Goal: Task Accomplishment & Management: Complete application form

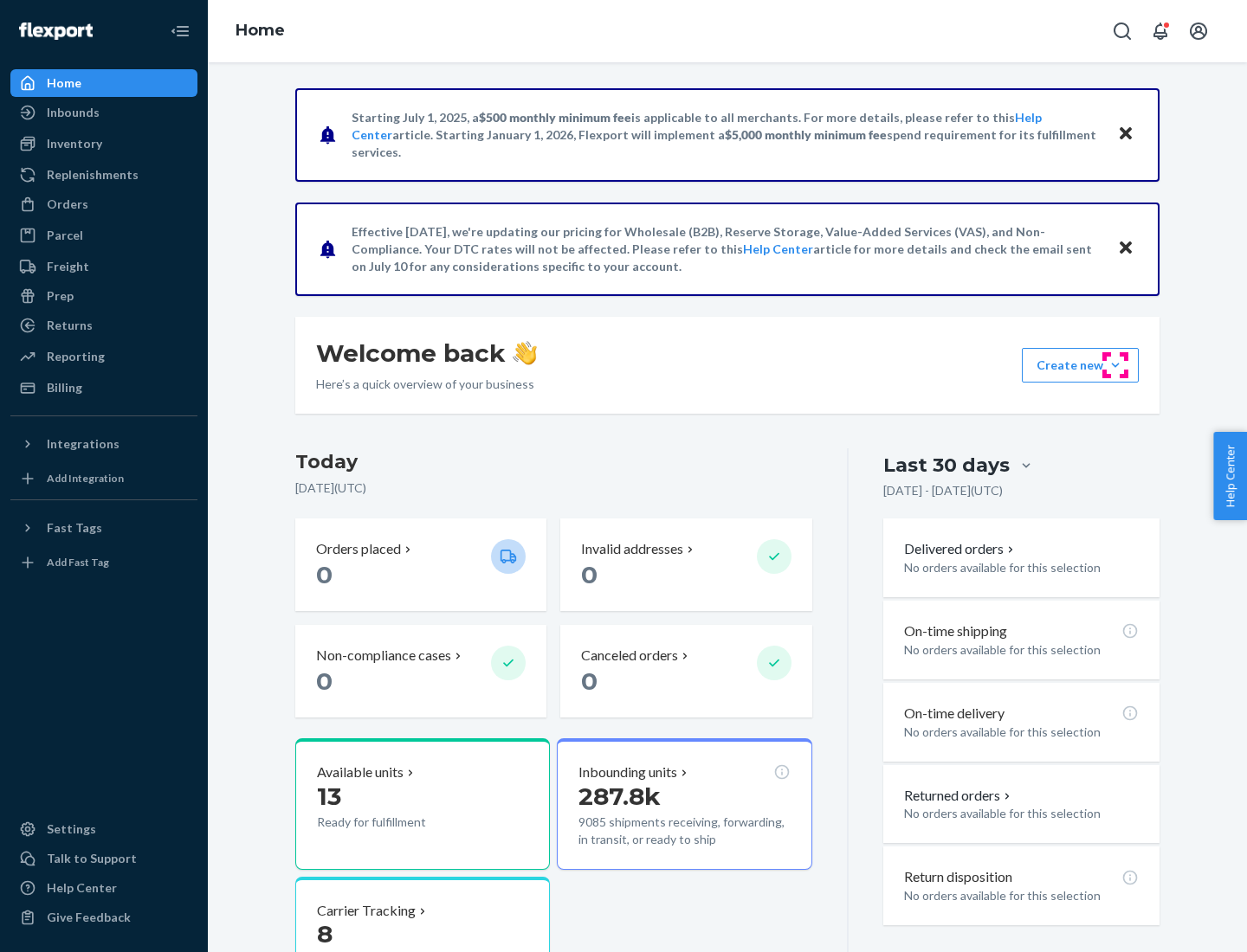
click at [1115, 365] on button "Create new Create new inbound Create new order Create new product" at bounding box center [1080, 365] width 117 height 34
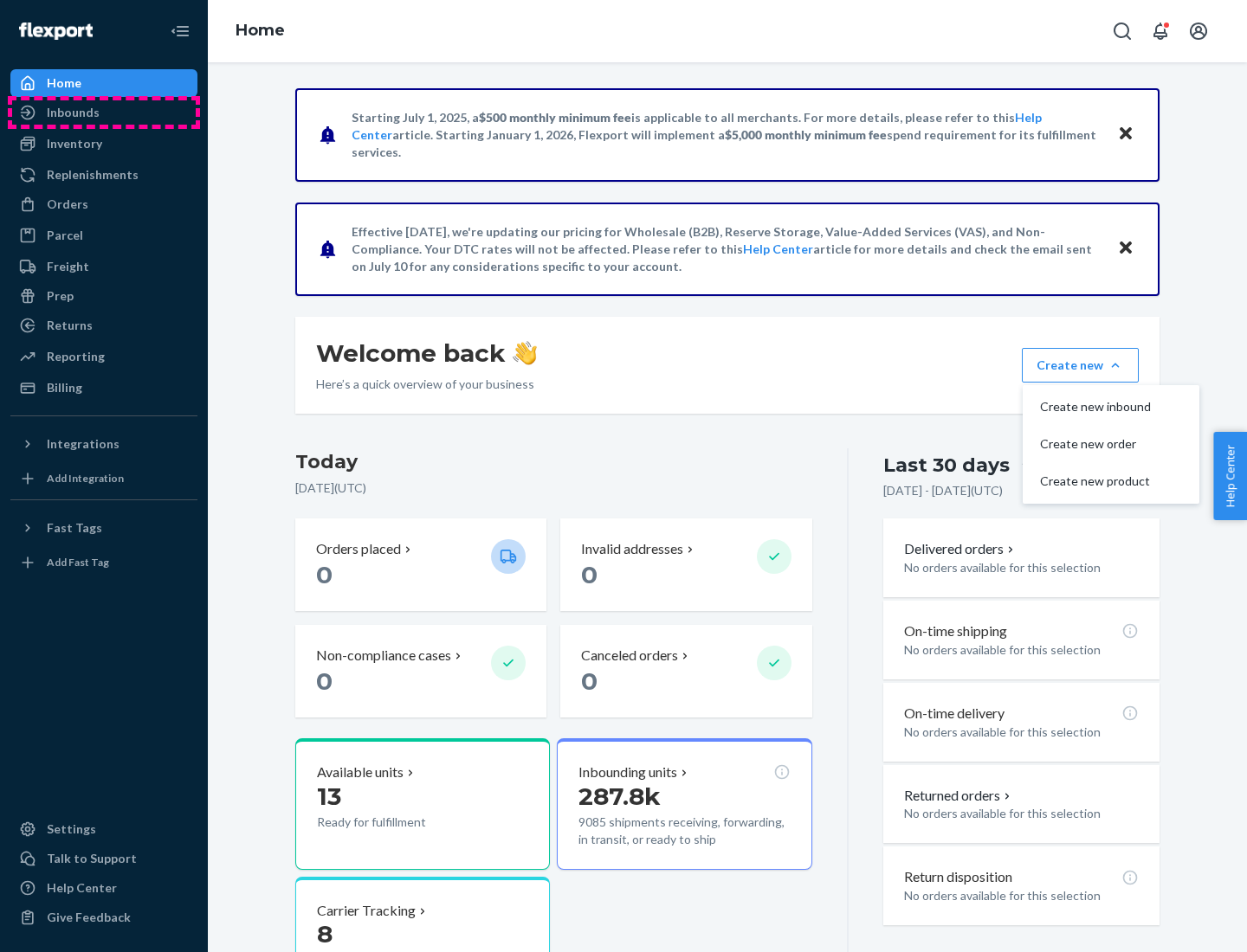
click at [104, 113] on div "Inbounds" at bounding box center [103, 112] width 183 height 24
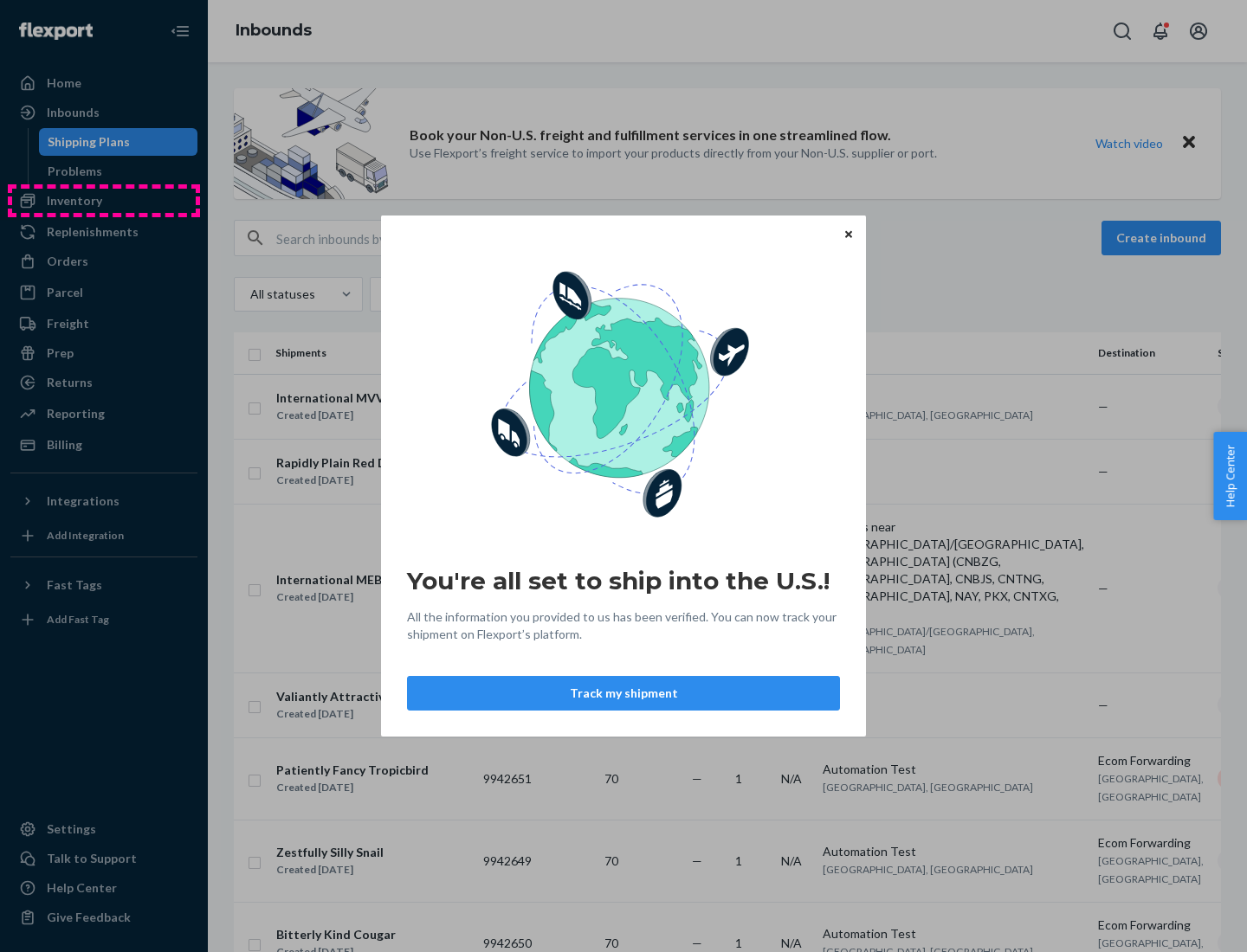
click at [104, 201] on div "You're all set to ship into the U.S.! All the information you provided to us ha…" at bounding box center [624, 476] width 1247 height 952
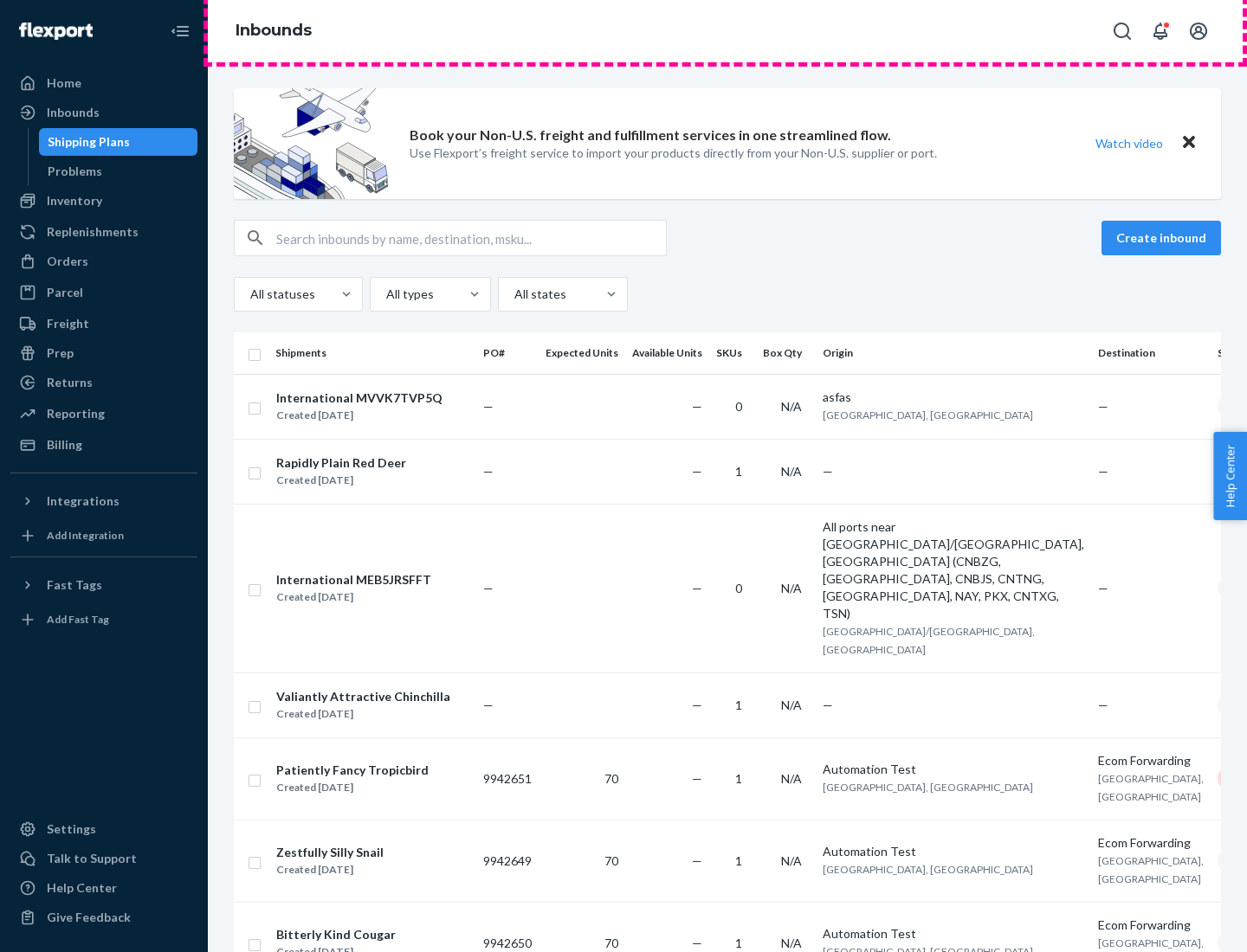
click at [727, 31] on div "Inbounds" at bounding box center [727, 31] width 1039 height 62
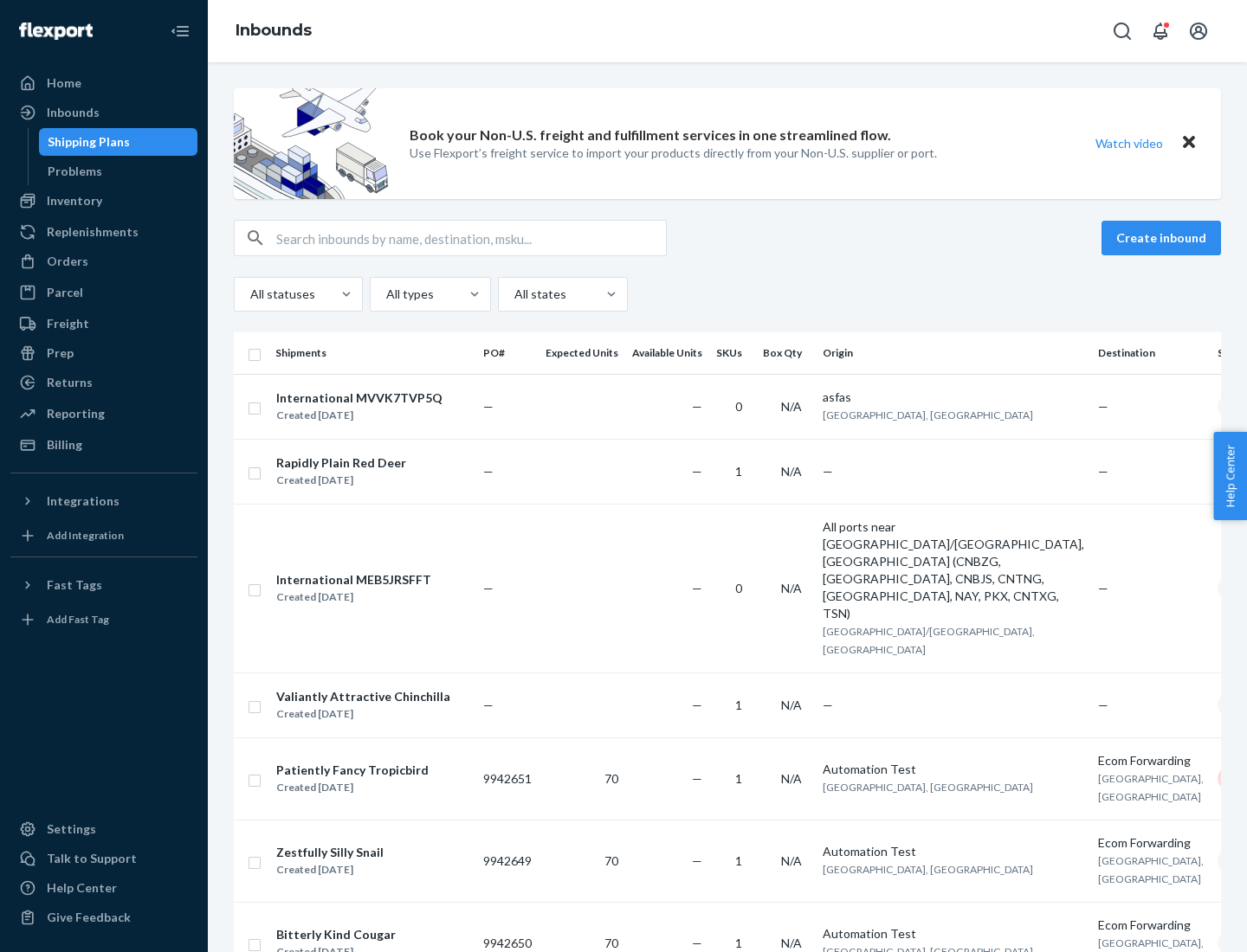
click at [727, 294] on div "All statuses All types All states" at bounding box center [727, 294] width 987 height 34
click at [86, 142] on div "Shipping Plans" at bounding box center [89, 142] width 82 height 17
click at [1164, 238] on button "Create inbound" at bounding box center [1161, 238] width 119 height 34
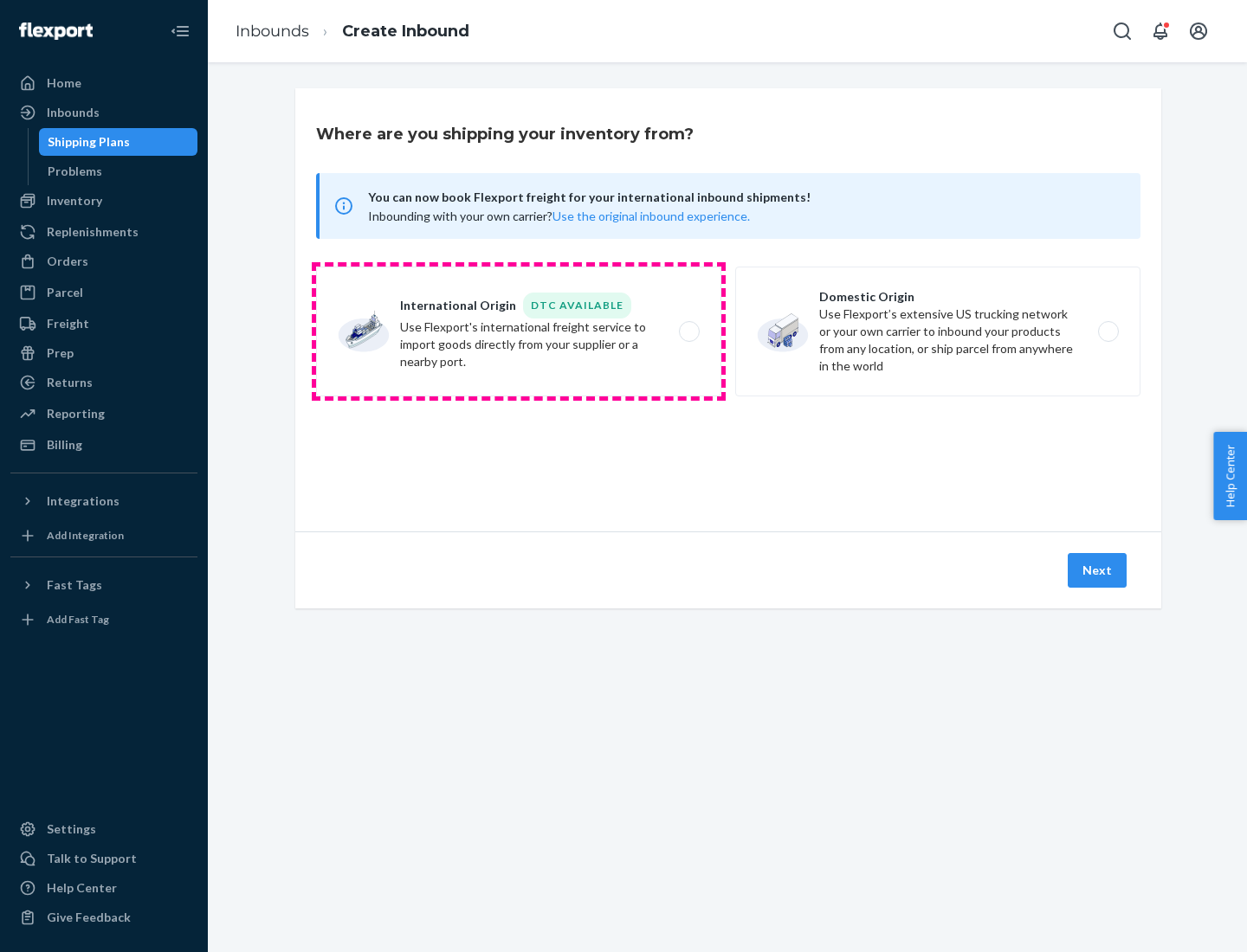
click at [519, 331] on label "International Origin DTC Available Use Flexport's international freight service…" at bounding box center [519, 331] width 405 height 130
click at [689, 331] on input "International Origin DTC Available Use Flexport's international freight service…" at bounding box center [694, 331] width 11 height 11
radio input "true"
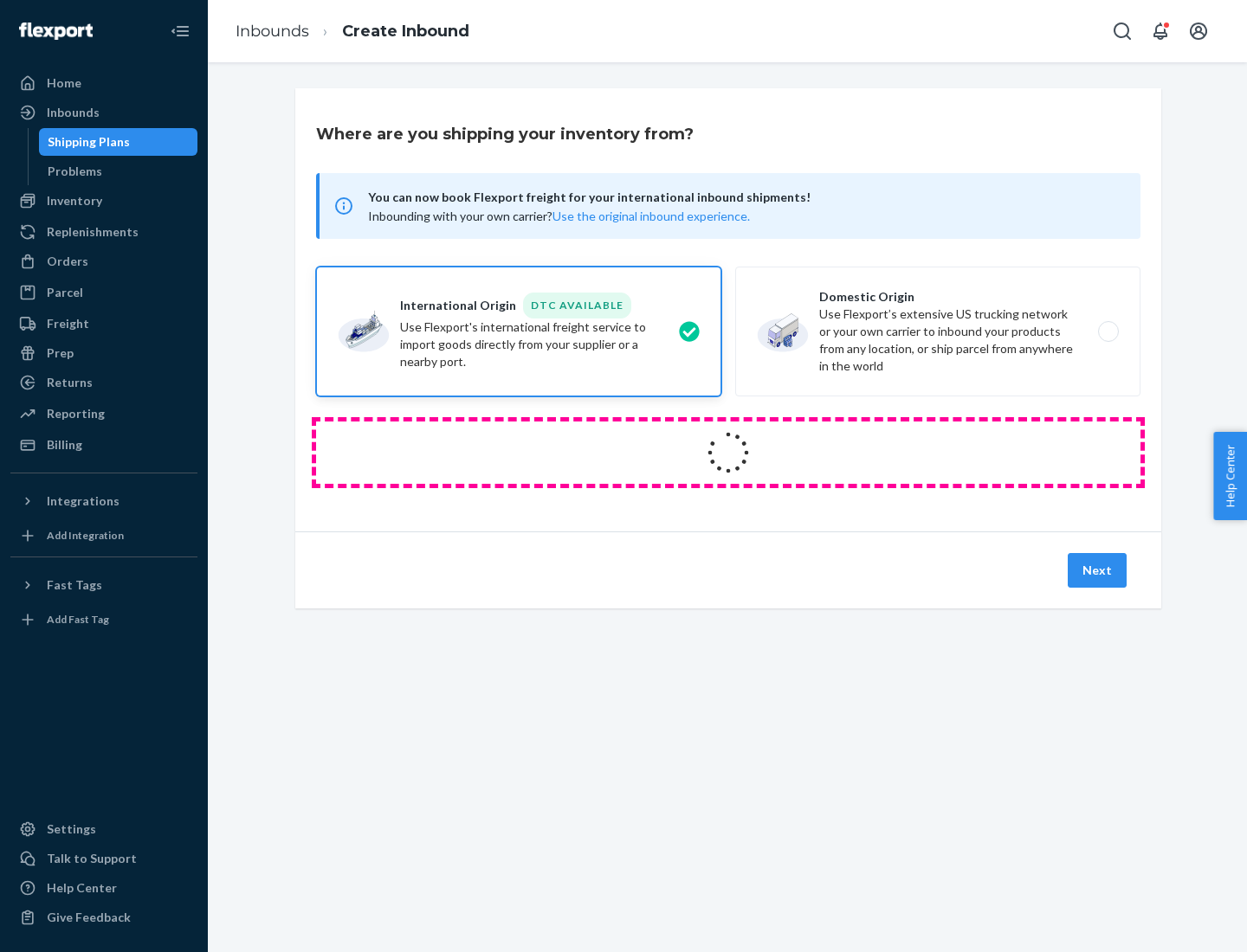
click at [728, 453] on icon at bounding box center [728, 453] width 49 height 49
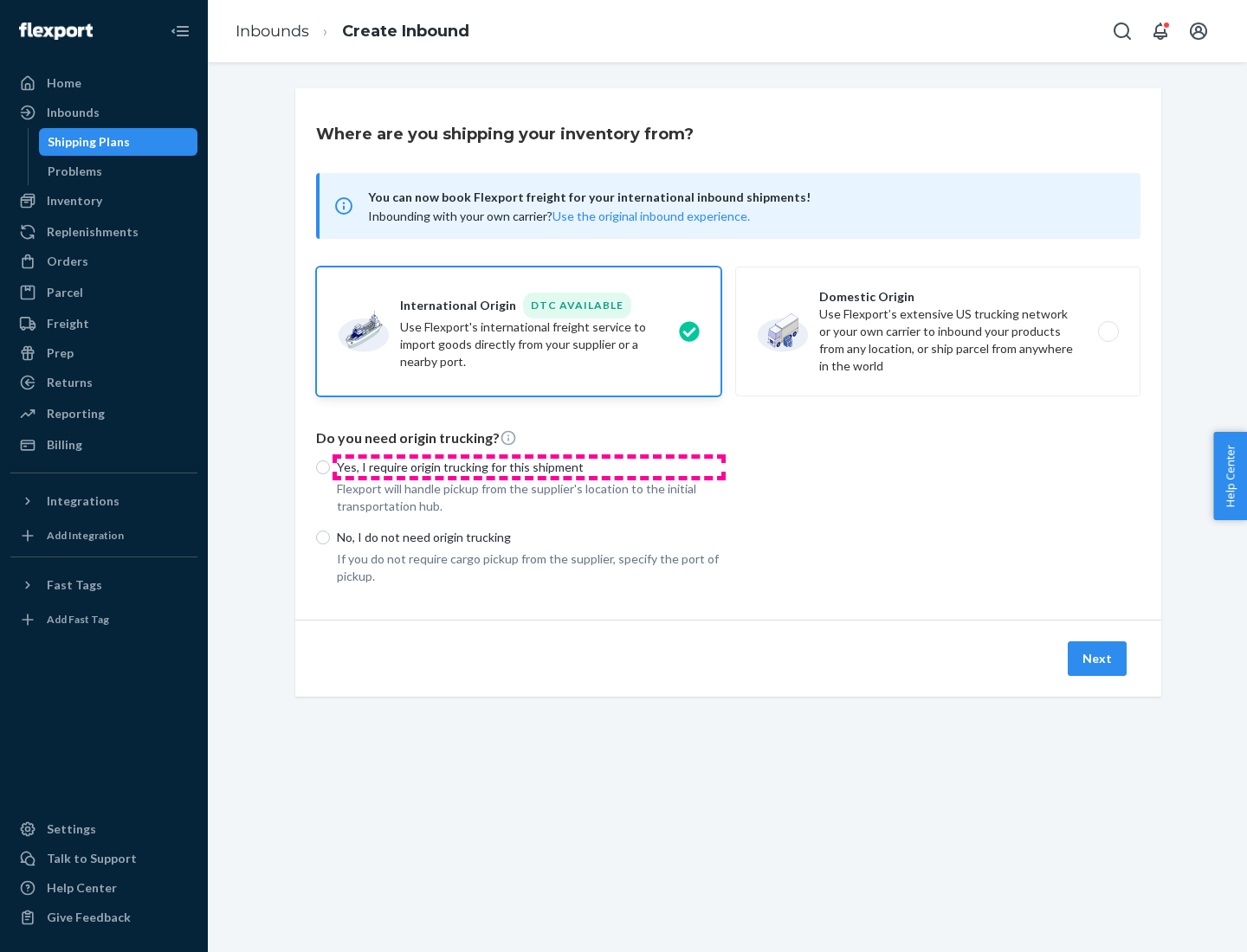
click at [529, 466] on p "Yes, I require origin trucking for this shipment" at bounding box center [529, 467] width 384 height 17
click at [330, 466] on input "Yes, I require origin trucking for this shipment" at bounding box center [323, 467] width 14 height 14
radio input "true"
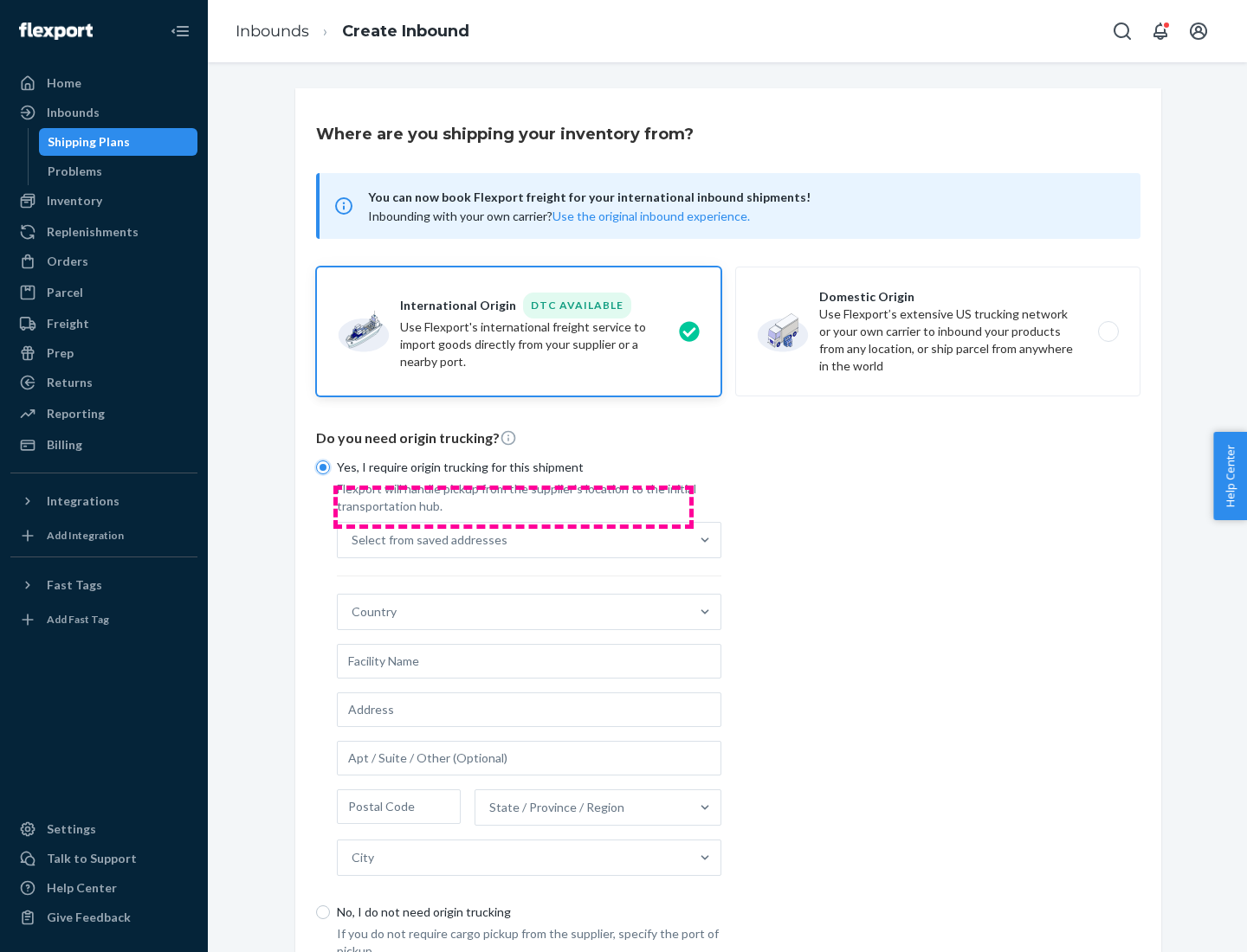
scroll to position [33, 0]
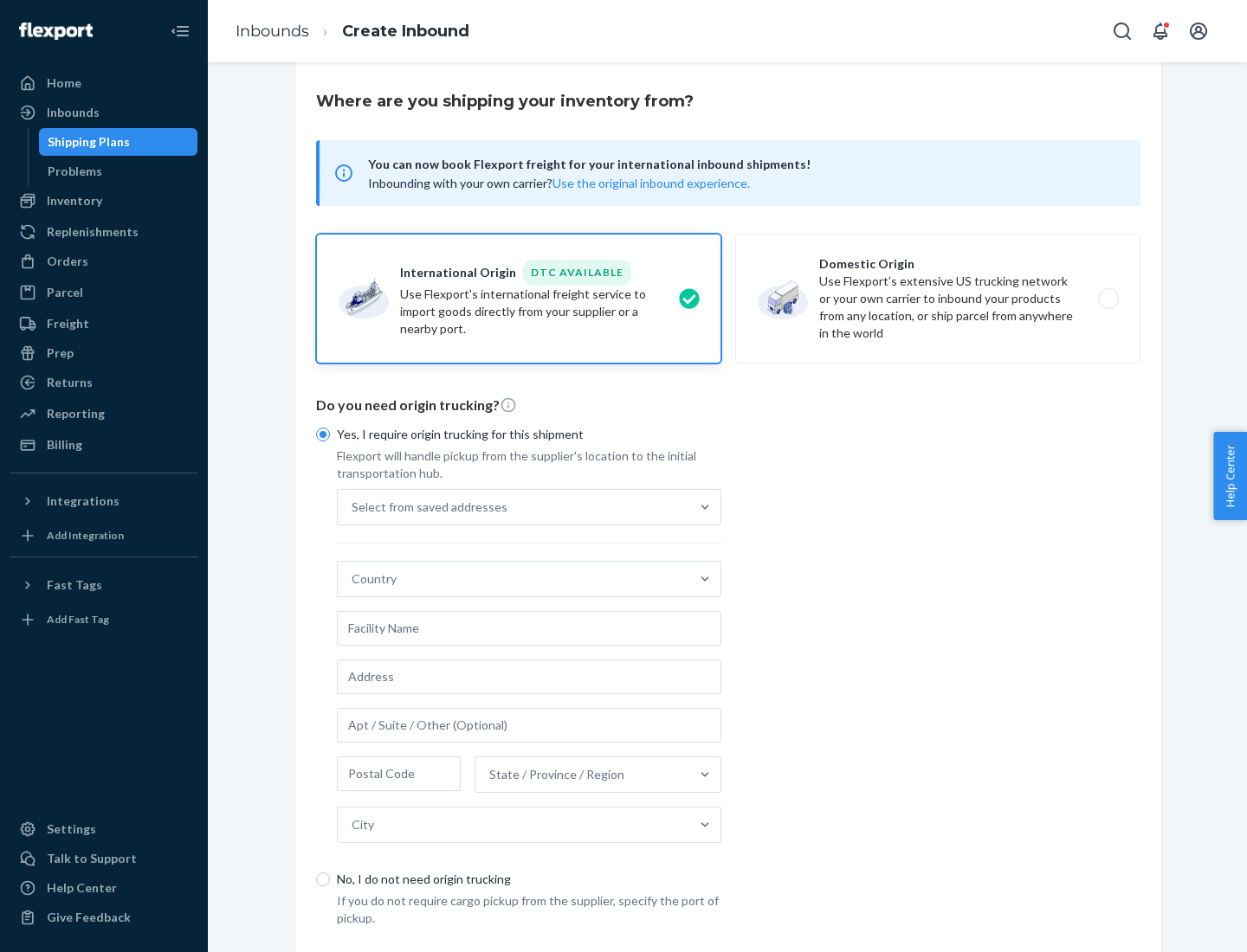
click at [513, 507] on div "Select from saved addresses" at bounding box center [513, 507] width 352 height 34
click at [353, 507] on input "Select from saved addresses" at bounding box center [352, 507] width 2 height 17
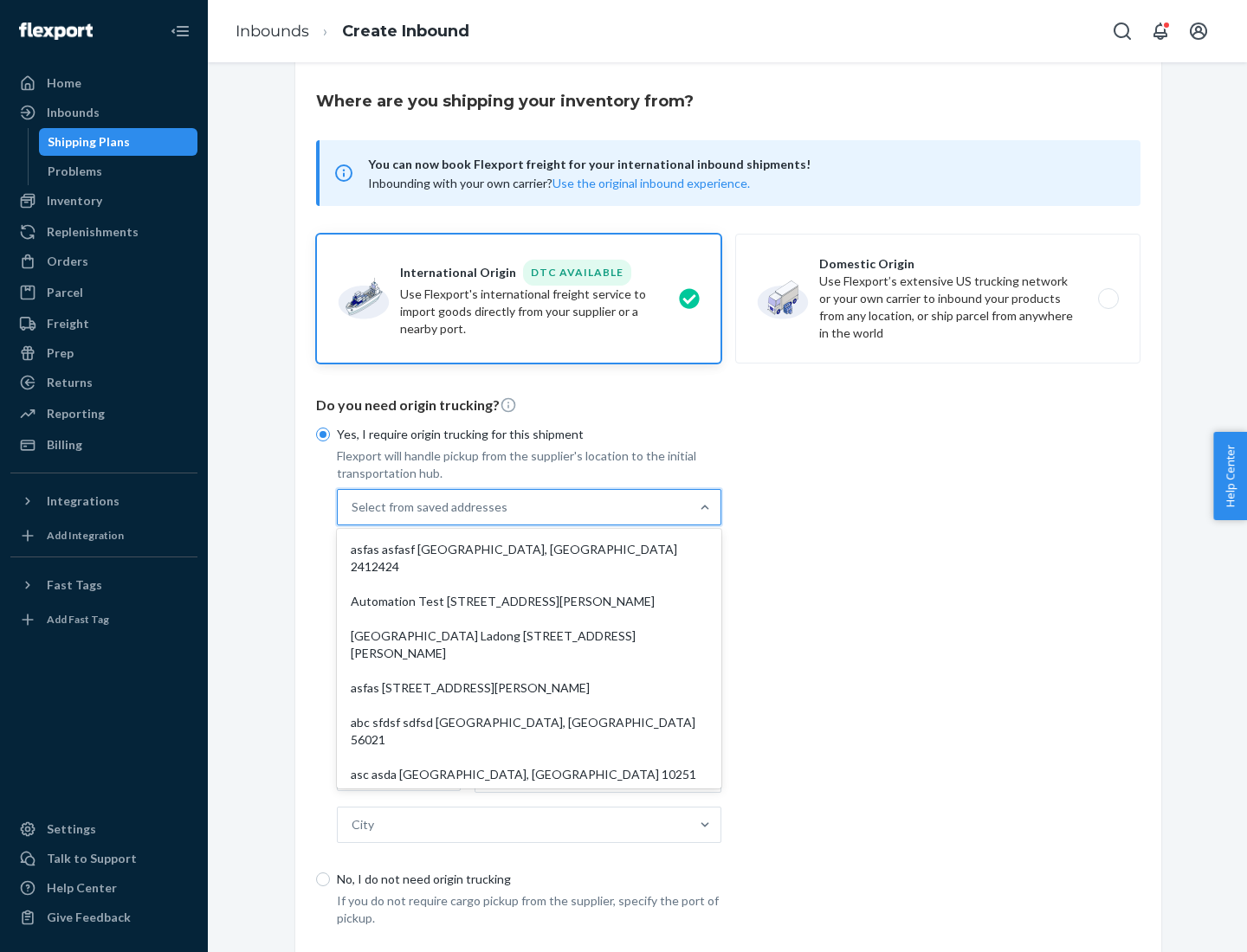
scroll to position [75, 0]
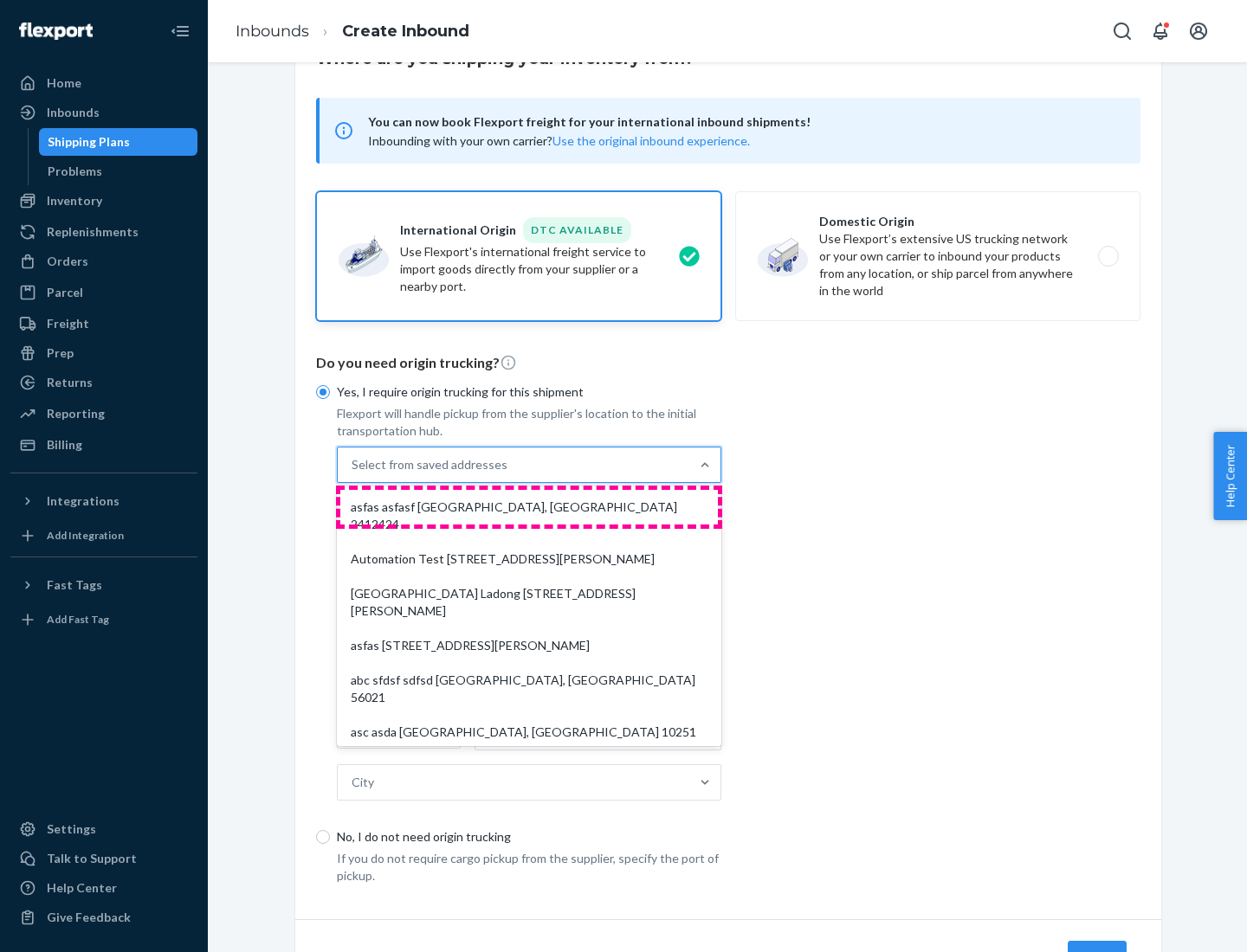
click at [529, 507] on div "asfas asfasf [GEOGRAPHIC_DATA], [GEOGRAPHIC_DATA] 2412424" at bounding box center [530, 515] width 378 height 51
click at [353, 473] on input "option asfas asfasf [GEOGRAPHIC_DATA], [GEOGRAPHIC_DATA] 2412424 focused, 1 of …" at bounding box center [352, 464] width 2 height 17
type input "asfas"
type input "asfasf"
type input "2412424"
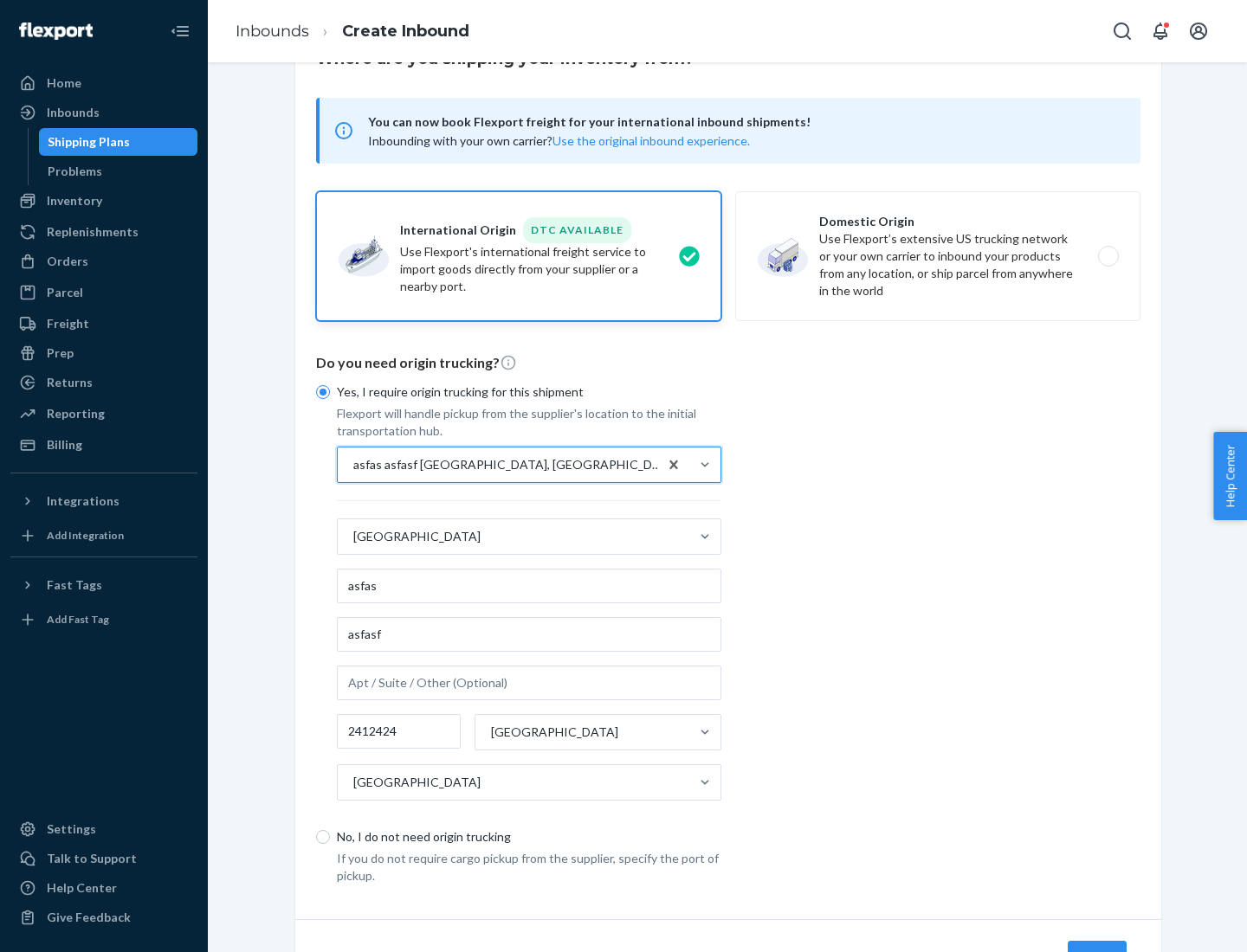
scroll to position [161, 0]
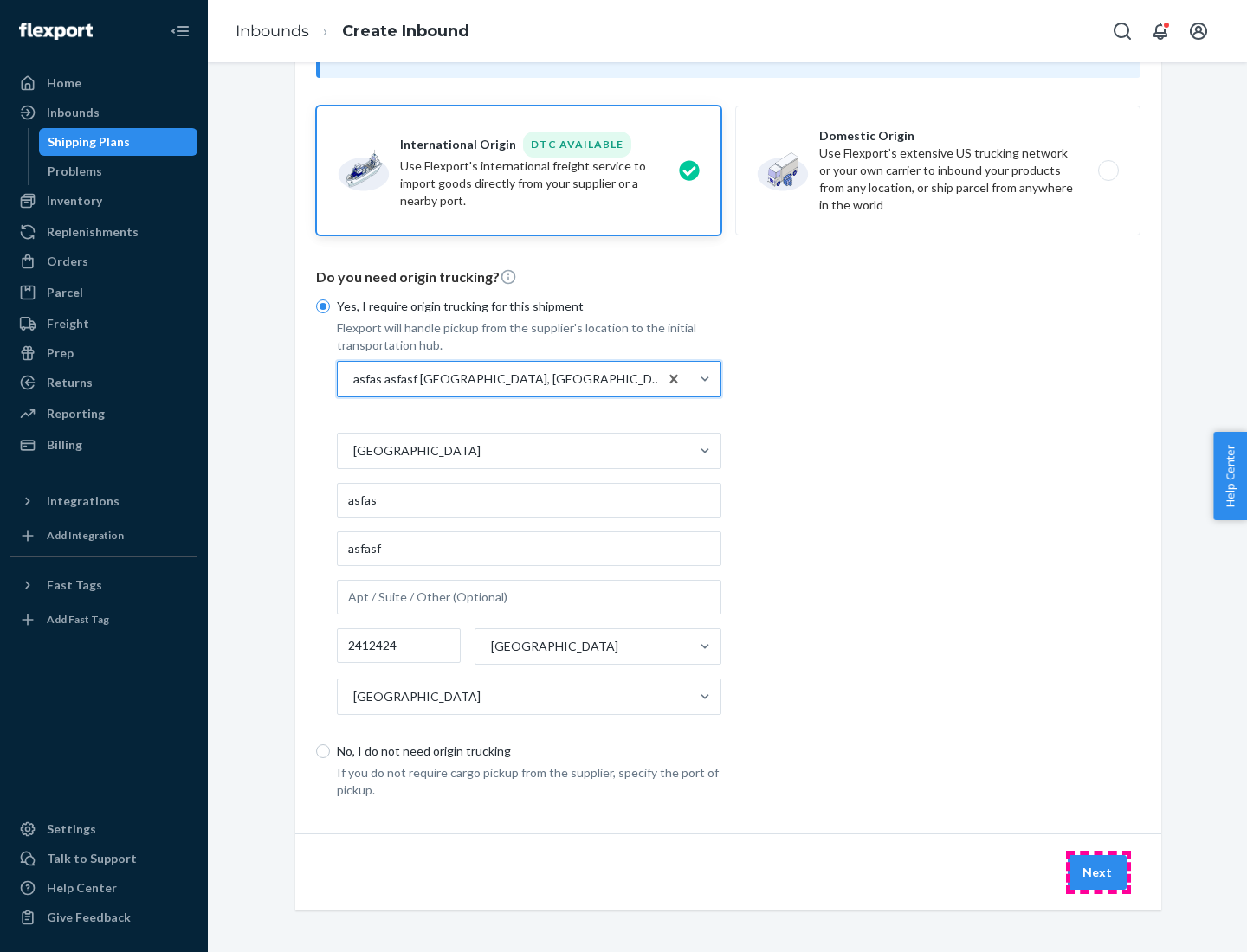
click at [1098, 872] on button "Next" at bounding box center [1096, 873] width 59 height 34
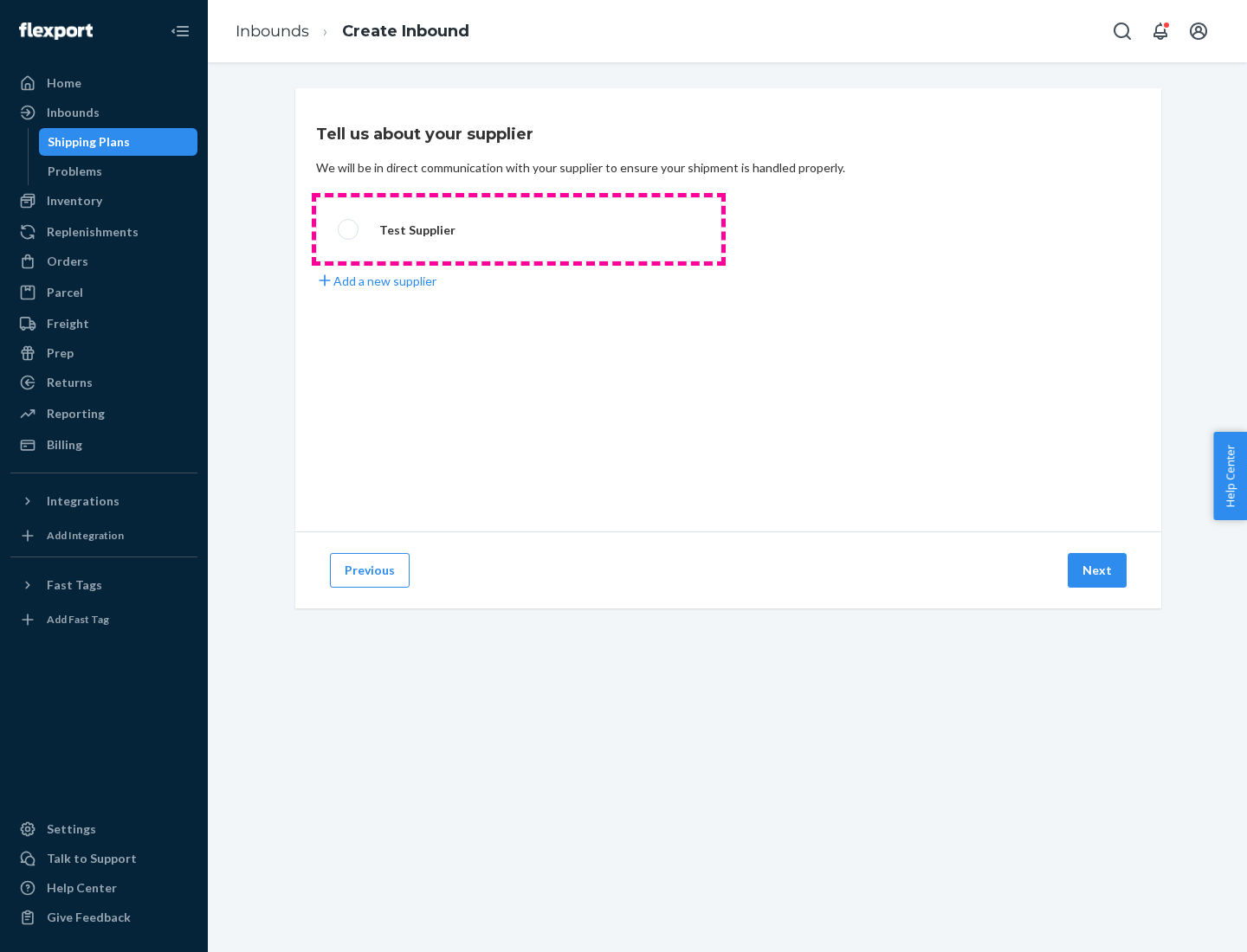
click at [519, 229] on label "Test Supplier" at bounding box center [519, 229] width 405 height 64
click at [349, 229] on input "Test Supplier" at bounding box center [343, 229] width 11 height 11
radio input "true"
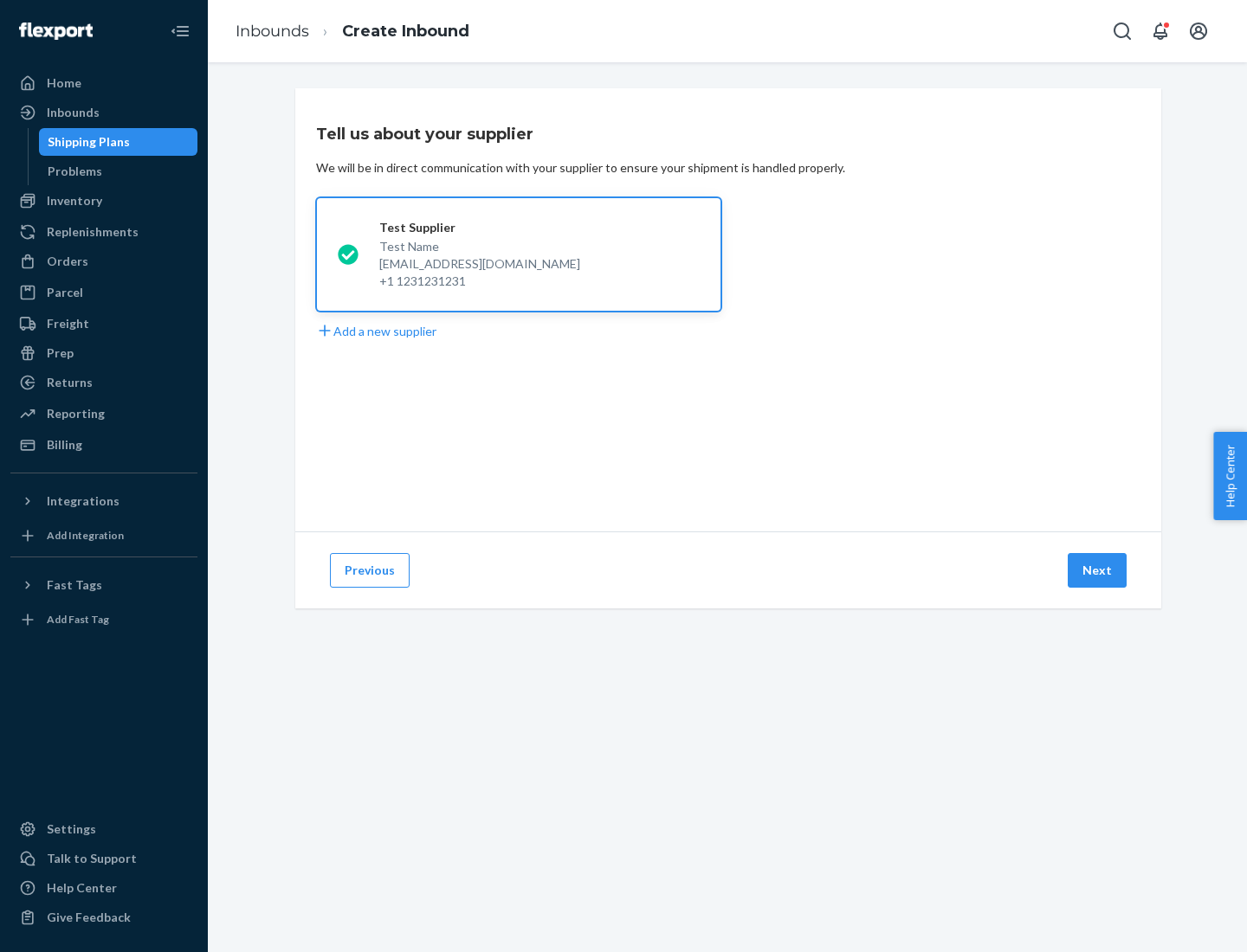
click at [1098, 570] on button "Next" at bounding box center [1096, 570] width 59 height 34
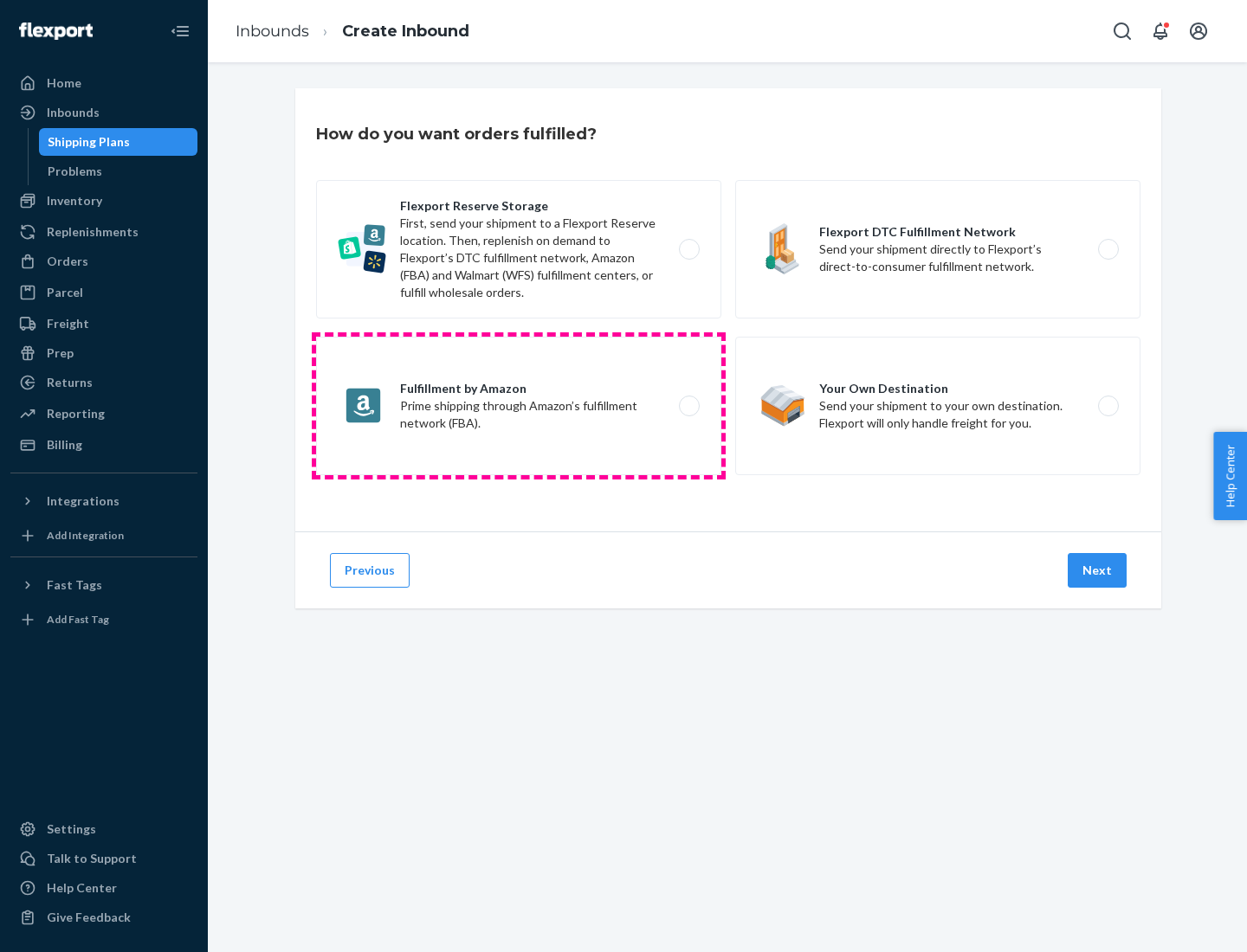
click at [519, 406] on label "Fulfillment by Amazon Prime shipping through Amazon’s fulfillment network (FBA)." at bounding box center [519, 406] width 405 height 138
click at [689, 406] on input "Fulfillment by Amazon Prime shipping through Amazon’s fulfillment network (FBA)." at bounding box center [694, 406] width 11 height 11
radio input "true"
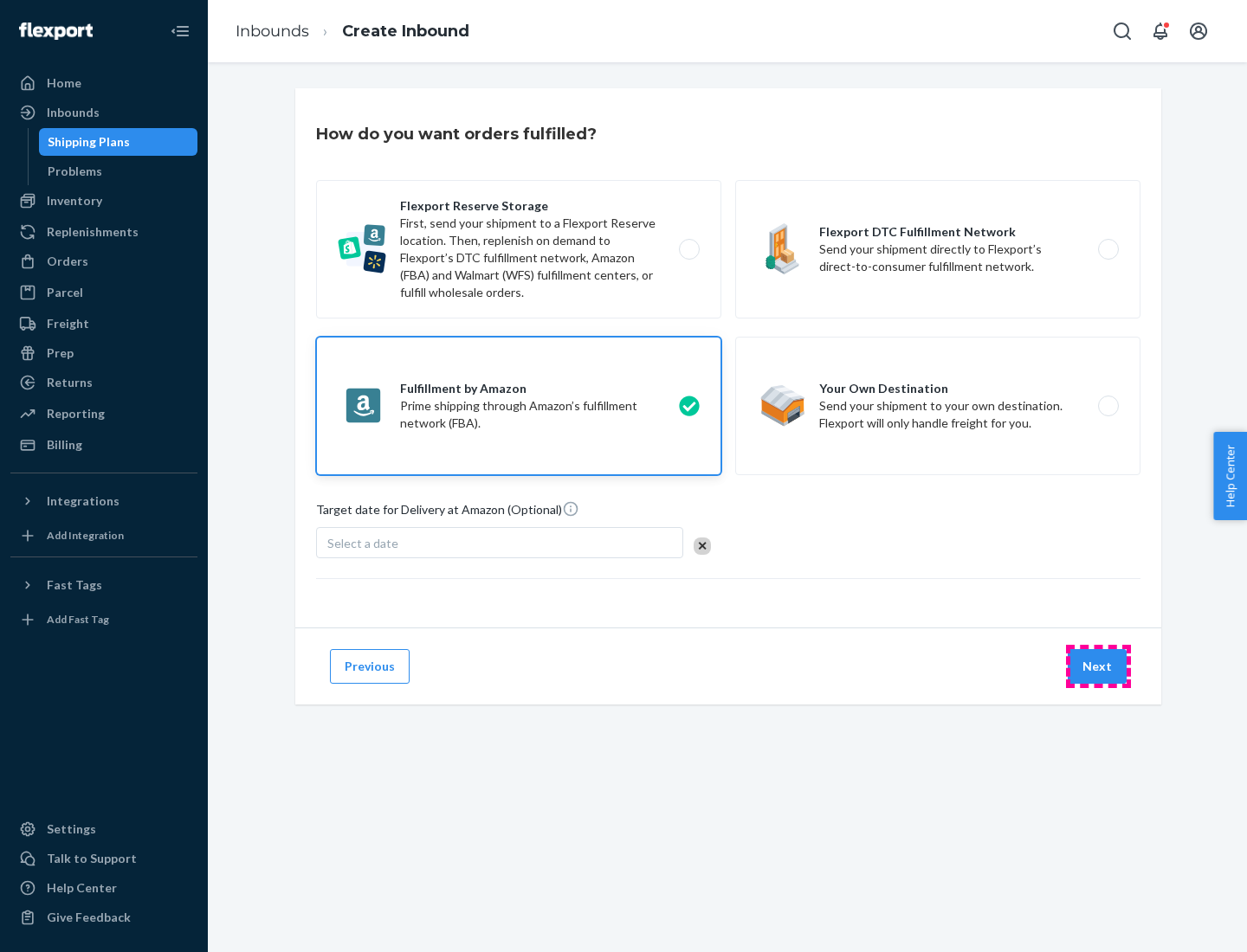
click at [1098, 667] on button "Next" at bounding box center [1096, 667] width 59 height 34
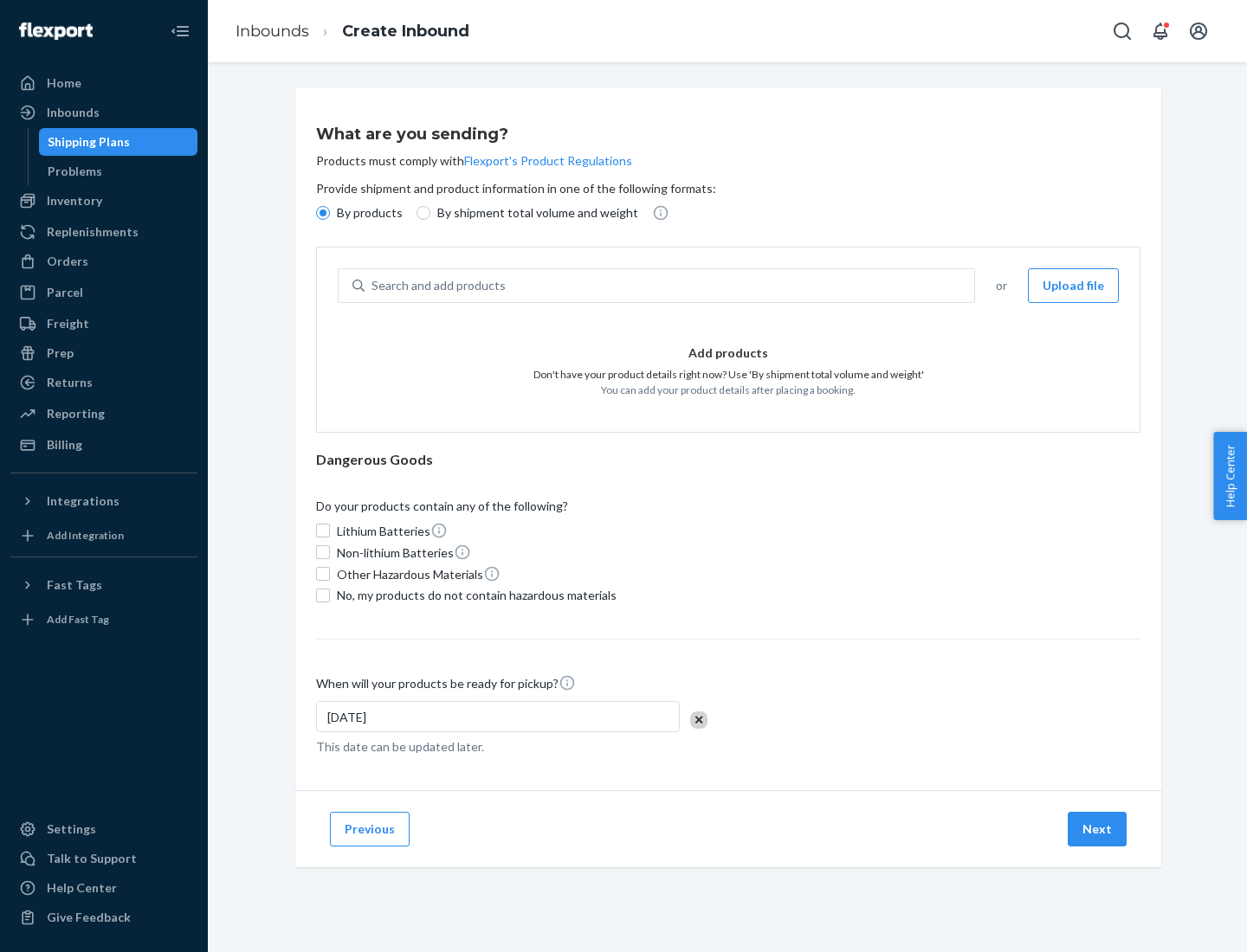
click at [532, 213] on p "By shipment total volume and weight" at bounding box center [538, 212] width 201 height 17
click at [430, 213] on input "By shipment total volume and weight" at bounding box center [423, 212] width 14 height 14
radio input "true"
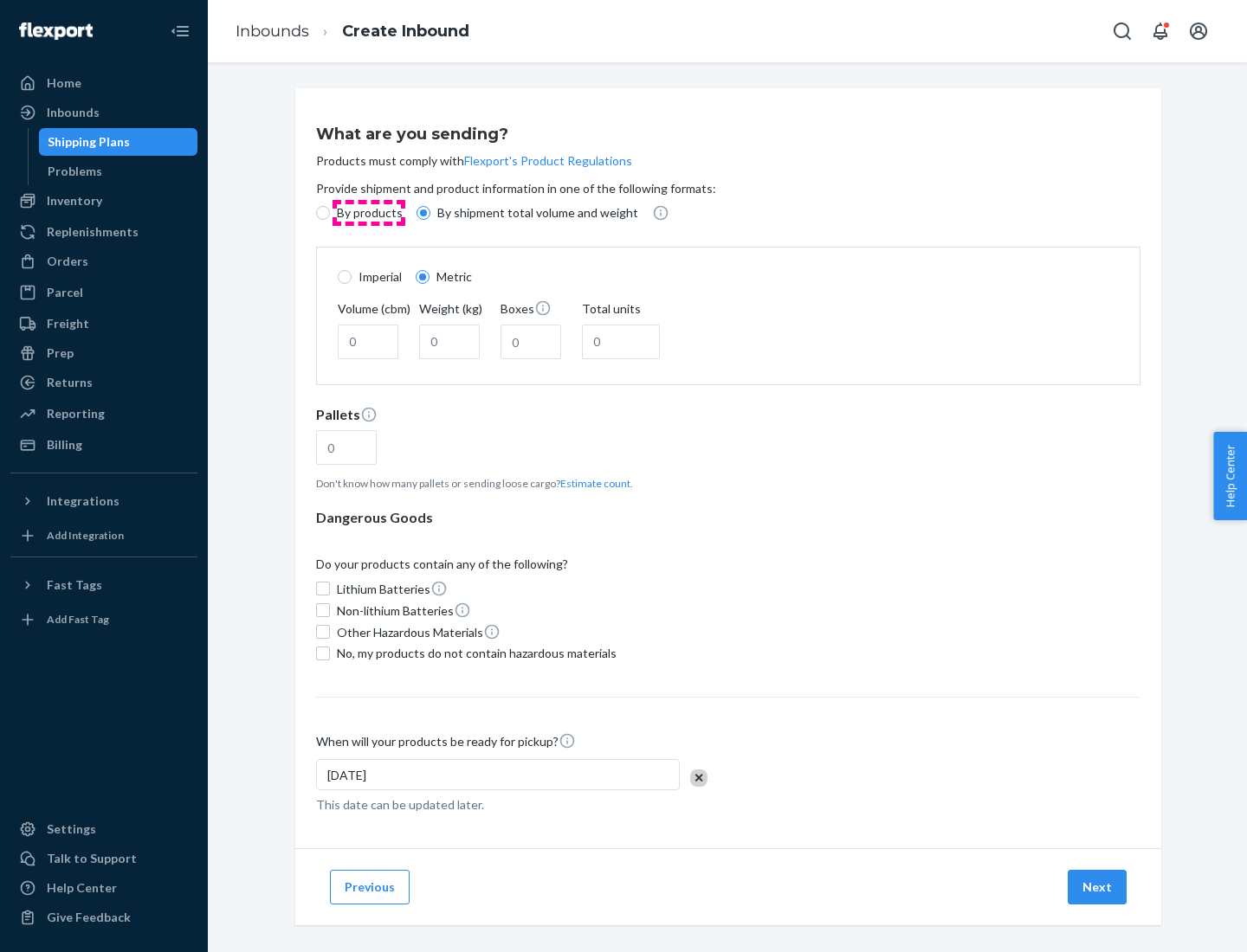
click at [368, 213] on p "By products" at bounding box center [370, 212] width 66 height 17
click at [330, 213] on input "By products" at bounding box center [323, 212] width 14 height 14
radio input "true"
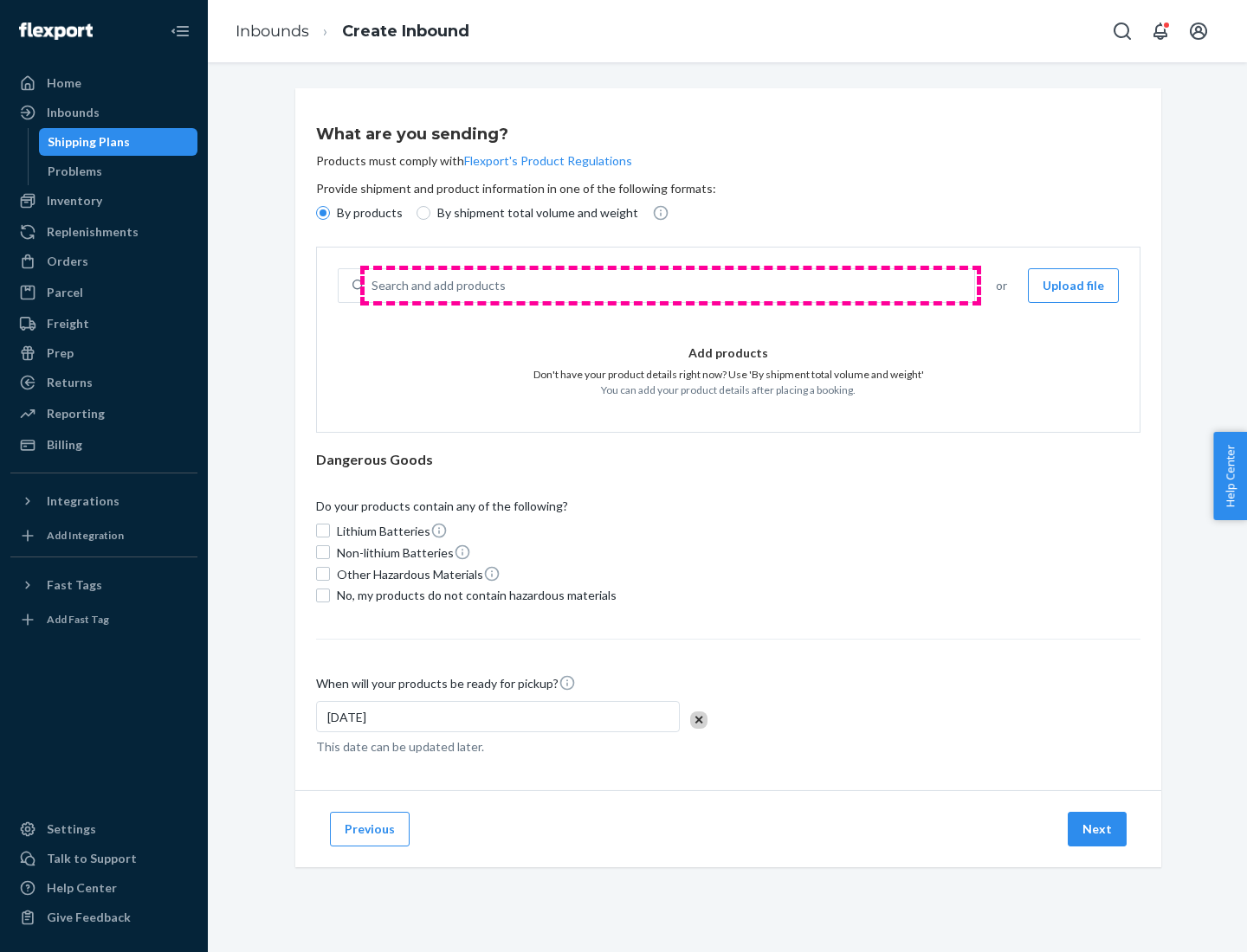
click at [670, 285] on div "Search and add products" at bounding box center [669, 285] width 610 height 31
click at [373, 285] on input "Search and add products" at bounding box center [372, 285] width 2 height 17
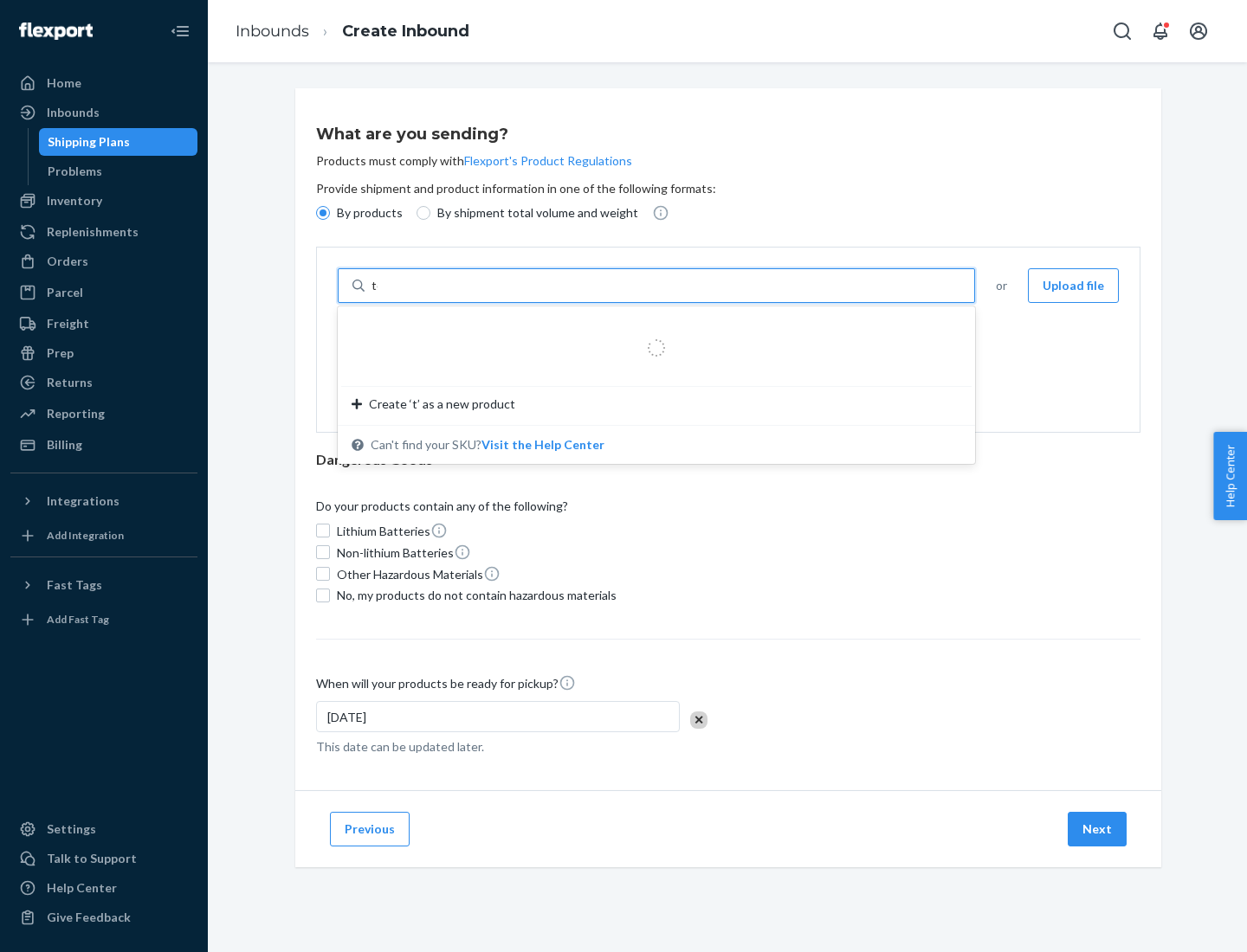
type input "test"
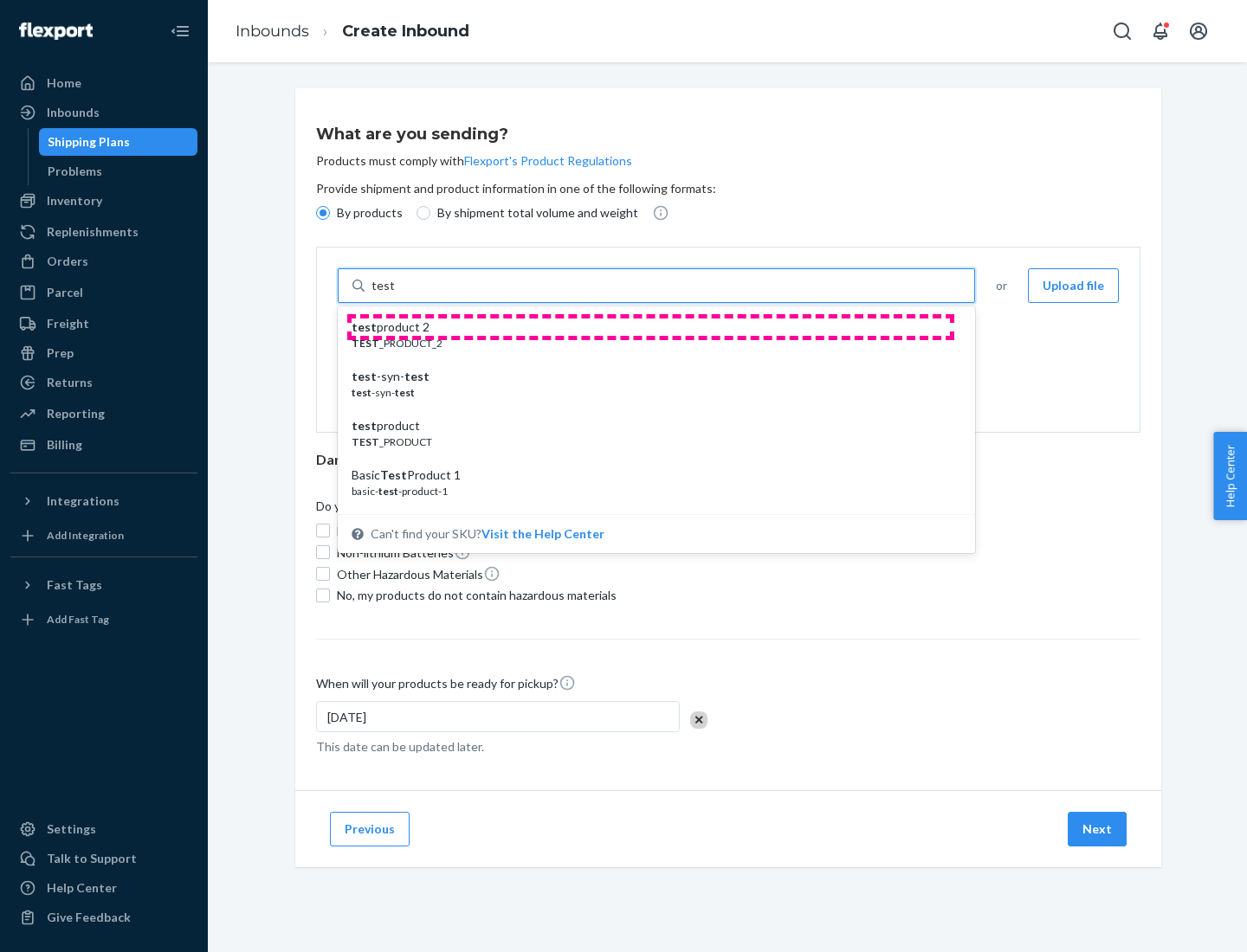
click at [651, 327] on div "test product 2" at bounding box center [649, 327] width 595 height 17
click at [394, 294] on input "test" at bounding box center [382, 285] width 23 height 17
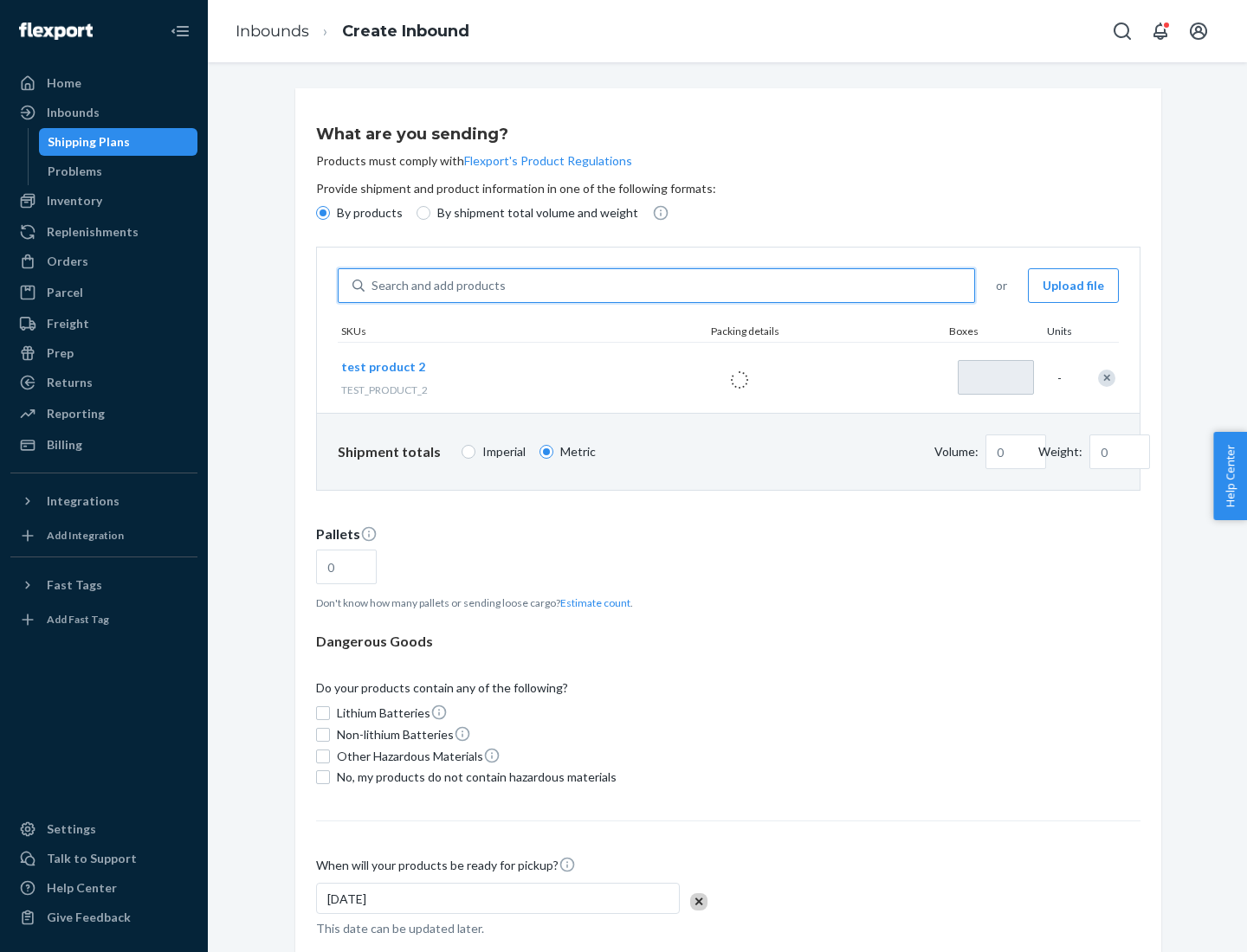
type input "1"
type input "0.02"
type input "22.23"
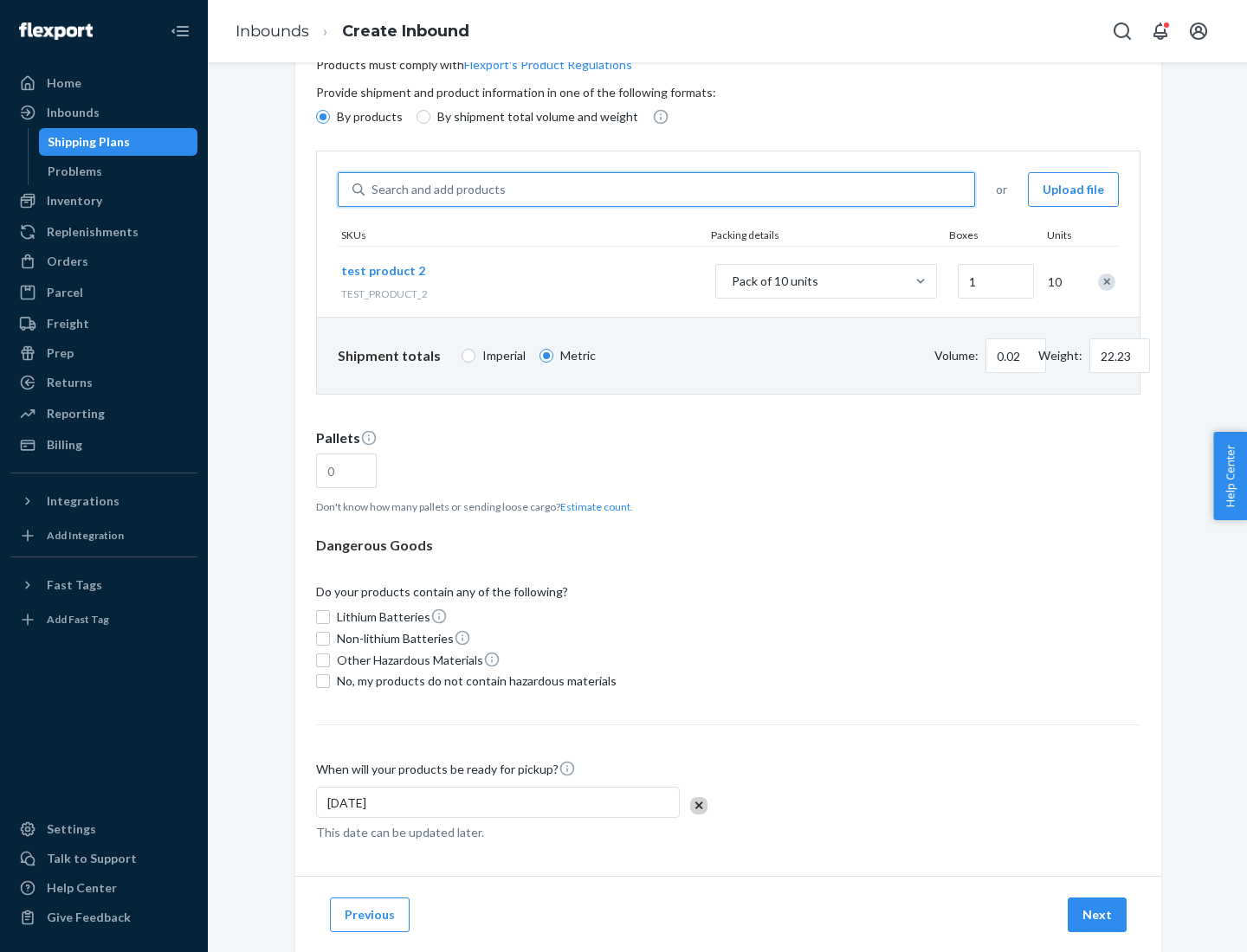
click at [591, 507] on button "Estimate count" at bounding box center [595, 507] width 70 height 14
type input "1"
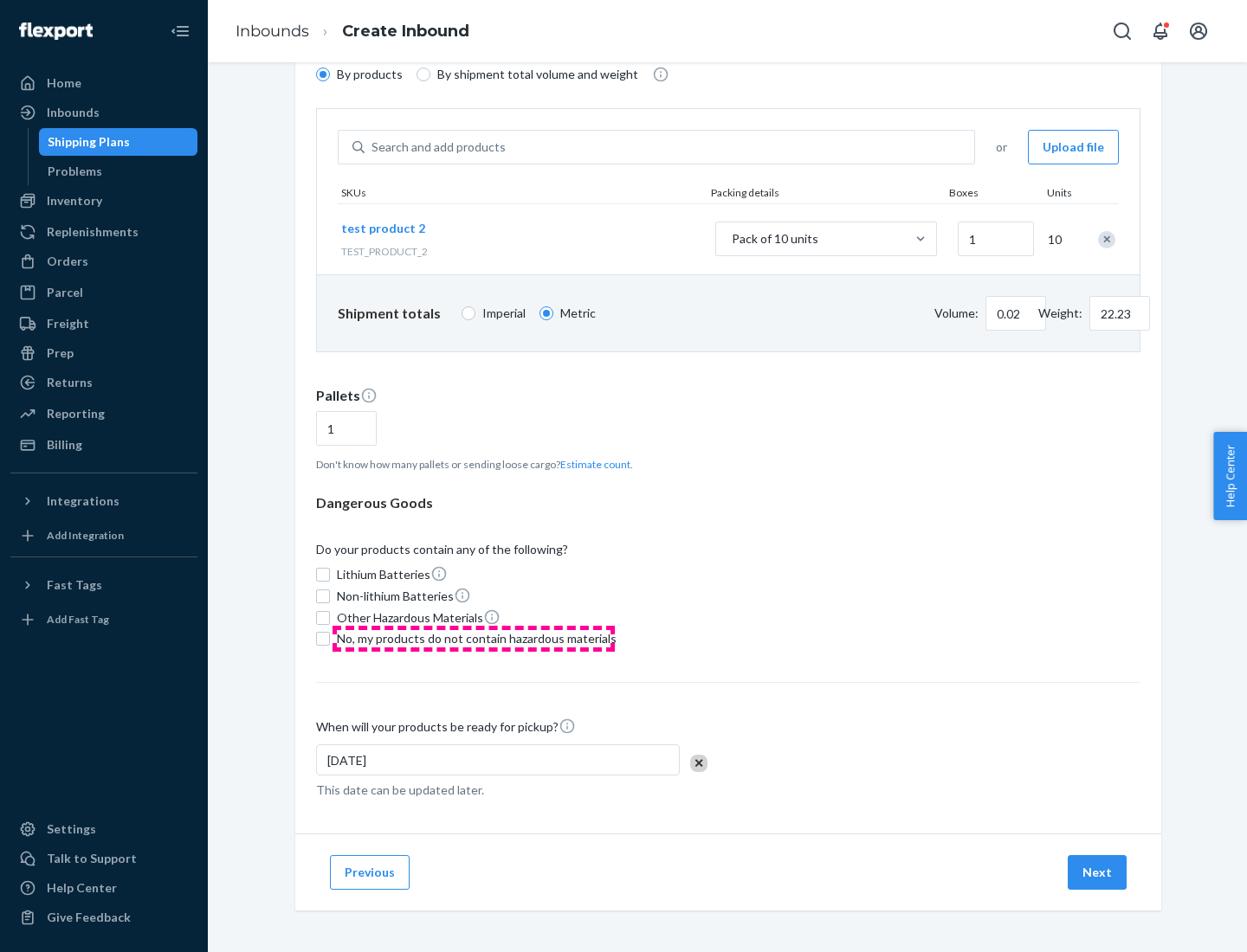
click at [473, 639] on span "No, my products do not contain hazardous materials" at bounding box center [476, 639] width 279 height 17
click at [330, 639] on input "No, my products do not contain hazardous materials" at bounding box center [323, 638] width 14 height 14
checkbox input "true"
click at [1098, 873] on button "Next" at bounding box center [1096, 873] width 59 height 34
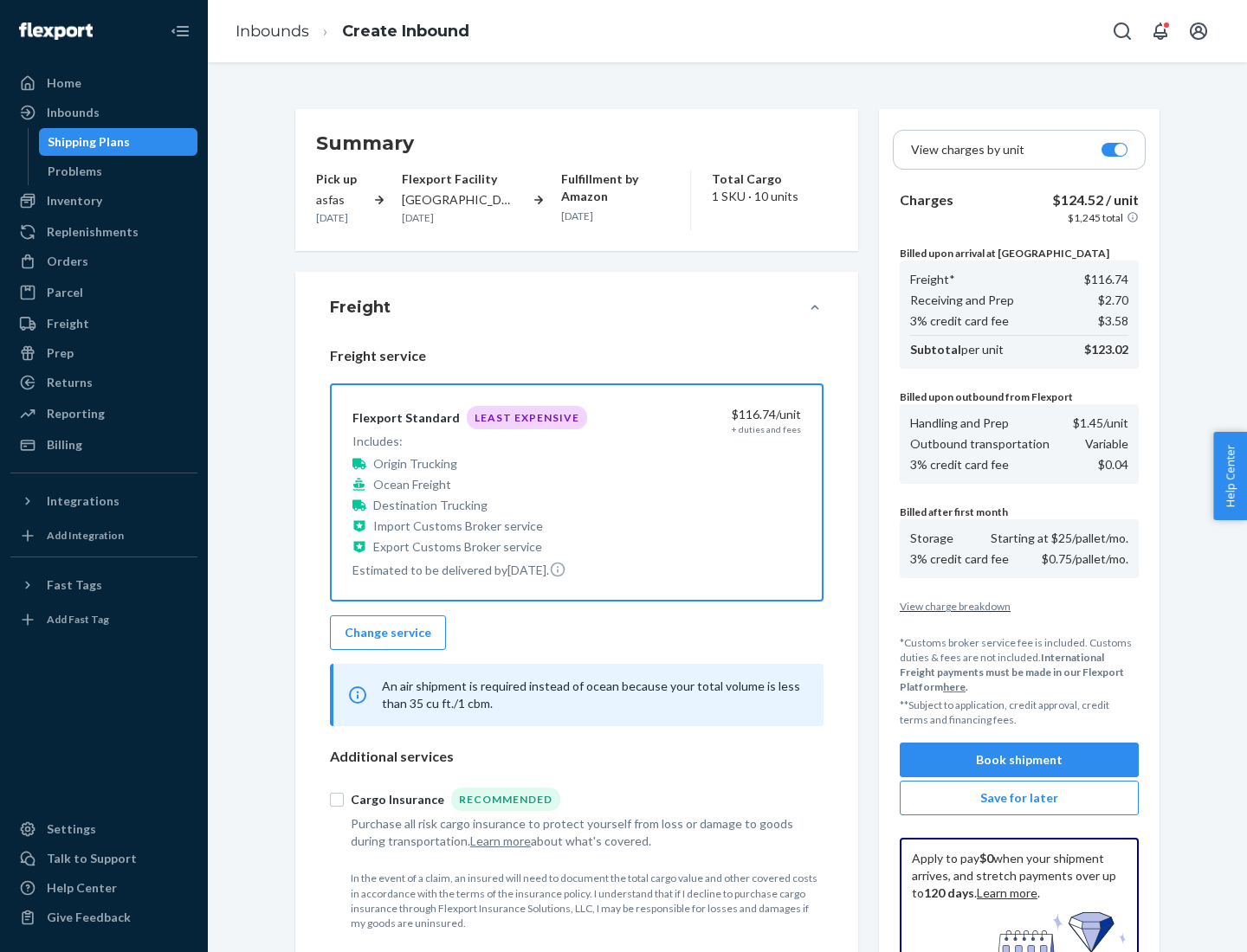
scroll to position [253, 0]
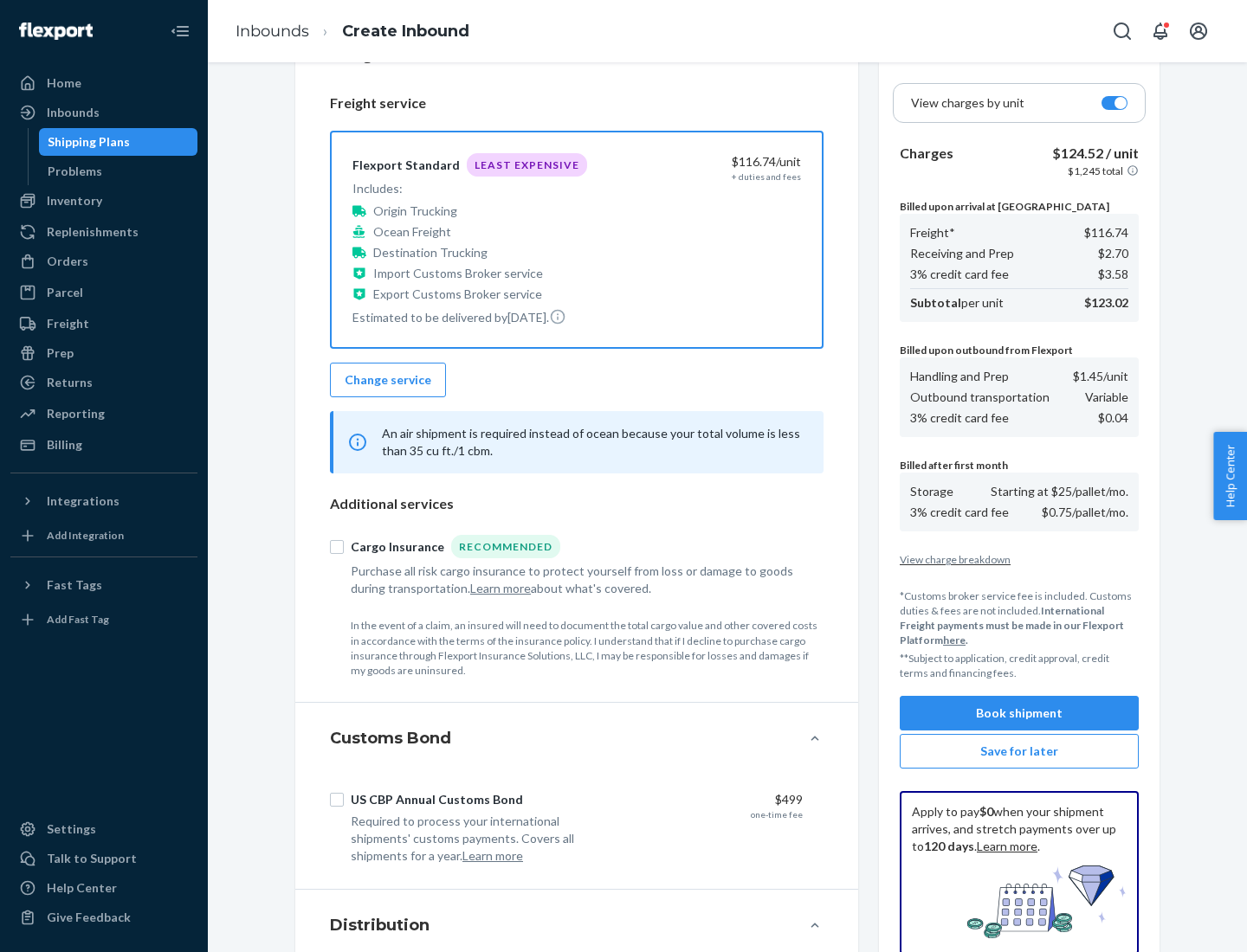
click at [1019, 714] on button "Book shipment" at bounding box center [1019, 713] width 239 height 34
